Goal: Transaction & Acquisition: Subscribe to service/newsletter

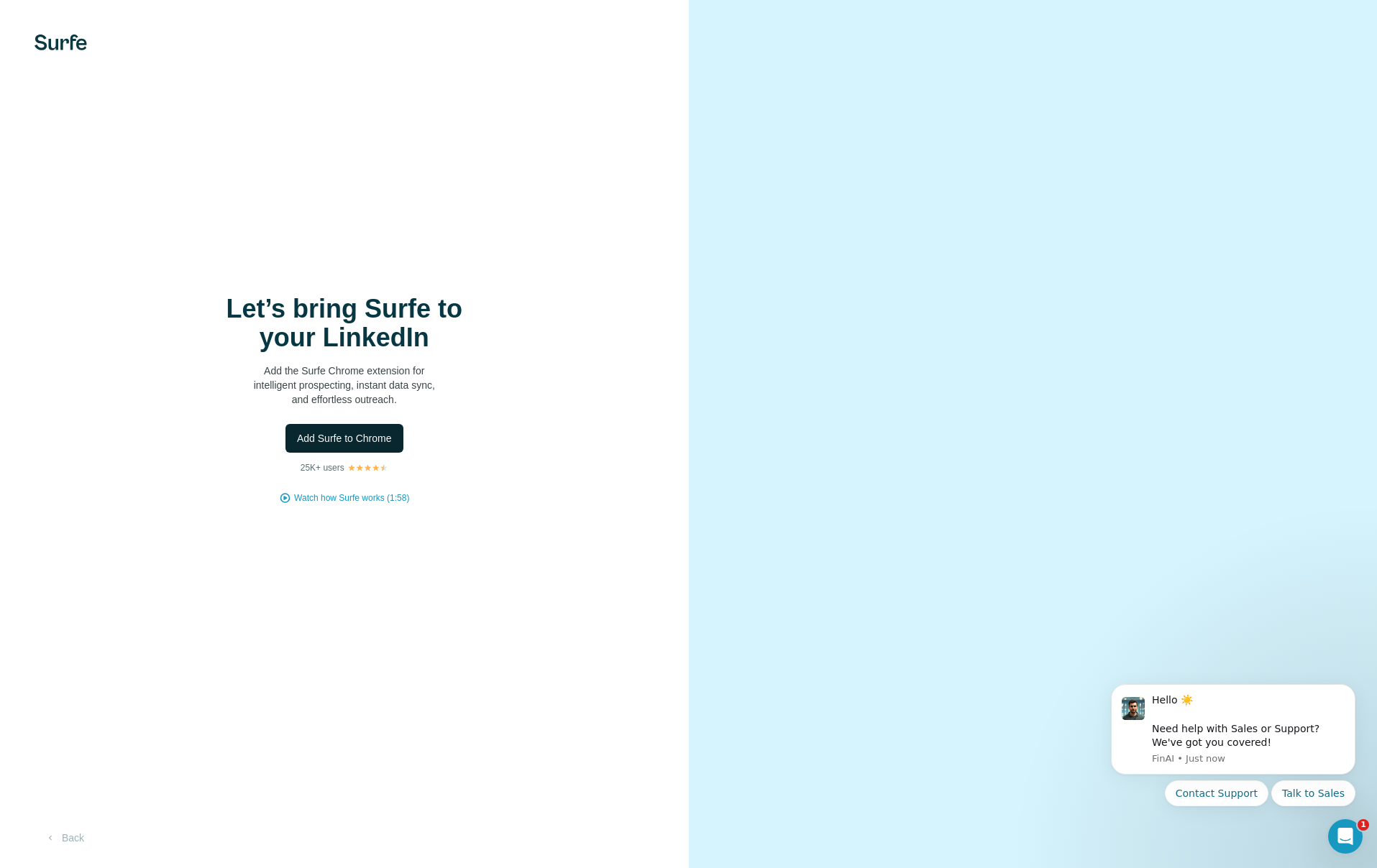
click at [364, 441] on span "Add Surfe to Chrome" at bounding box center [344, 439] width 95 height 15
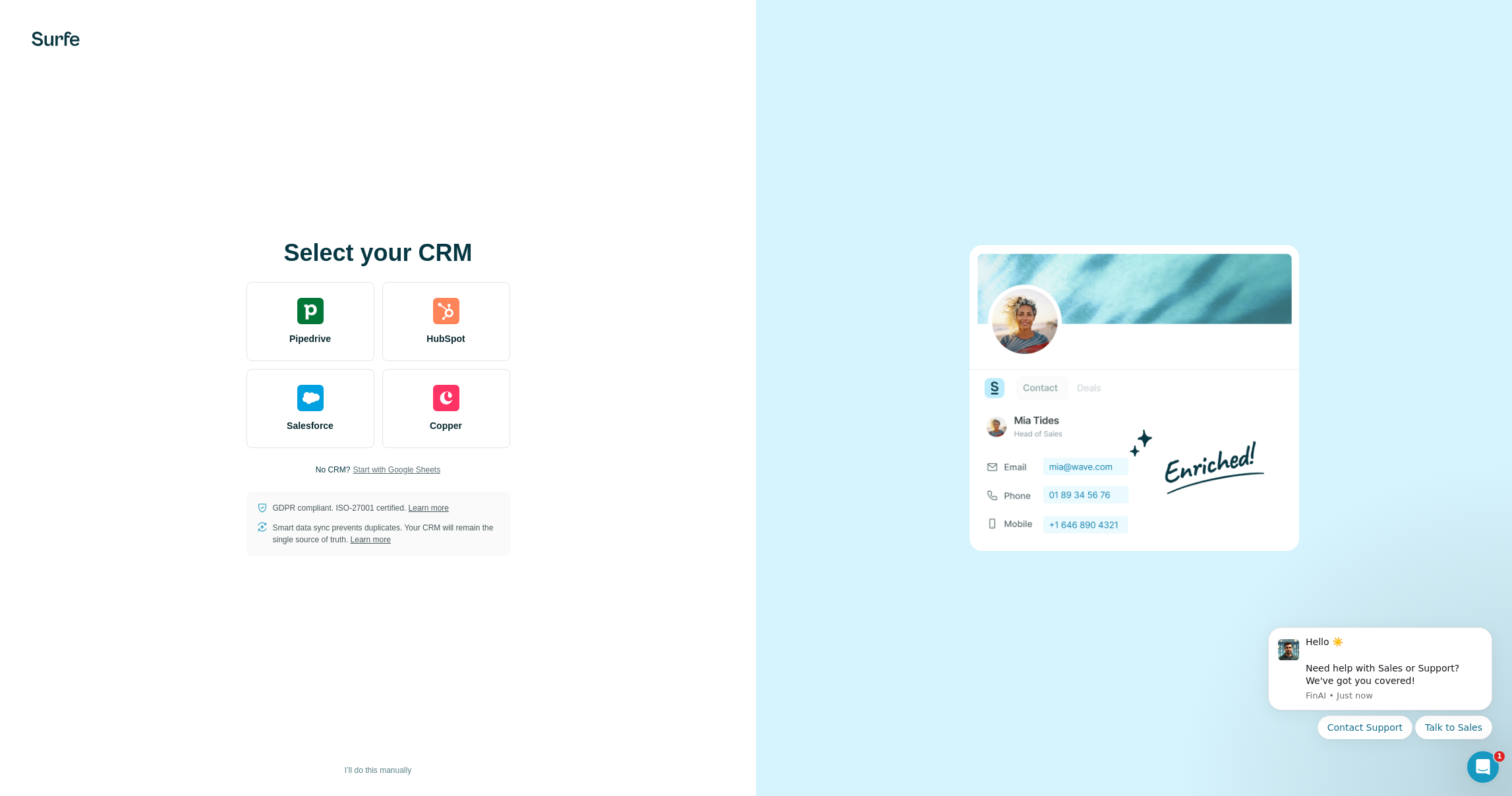
click at [385, 473] on span "Start with Google Sheets" at bounding box center [396, 470] width 88 height 12
